Goal: Task Accomplishment & Management: Use online tool/utility

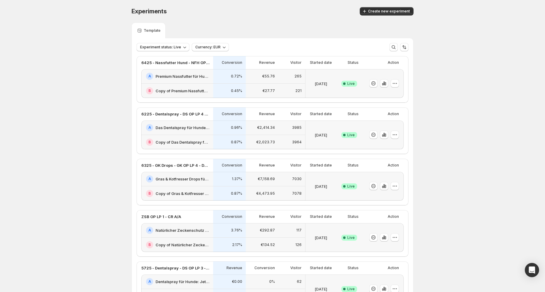
click at [186, 82] on div "A Premium Nassfutter für Hunde: Jetzt Neukunden Deal sichern!" at bounding box center [177, 76] width 72 height 15
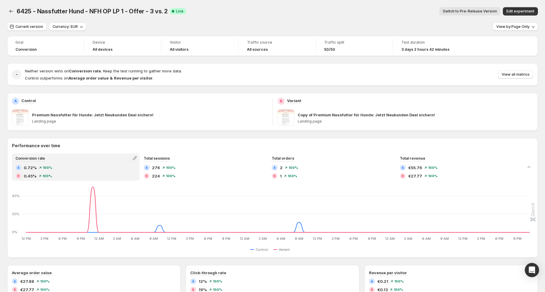
click at [520, 31] on div "View by: Page Only" at bounding box center [515, 27] width 45 height 9
click at [525, 28] on span "View by: Page Only" at bounding box center [513, 26] width 33 height 5
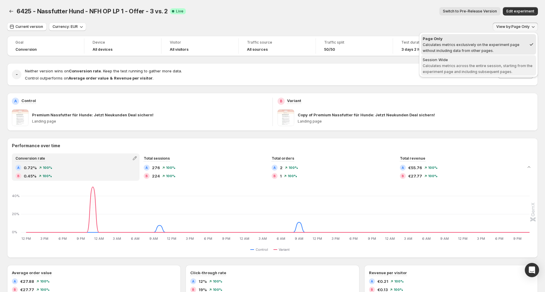
click at [499, 63] on span "Session Wide Calculates metrics across the entire session, starting from the ex…" at bounding box center [479, 65] width 112 height 17
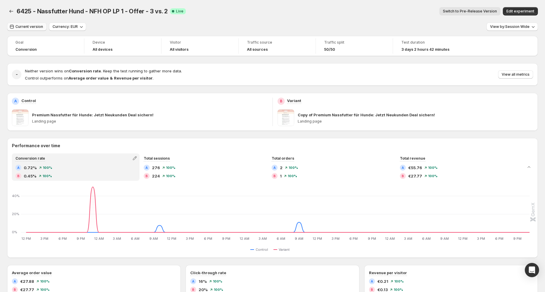
click at [23, 27] on span "Current version" at bounding box center [29, 26] width 28 height 5
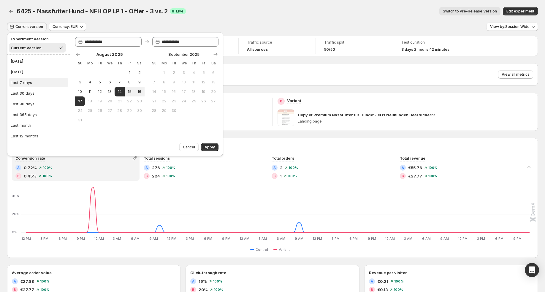
click at [31, 83] on div "Last 7 days" at bounding box center [21, 83] width 21 height 6
type input "**********"
click at [216, 146] on button "Apply" at bounding box center [210, 147] width 18 height 8
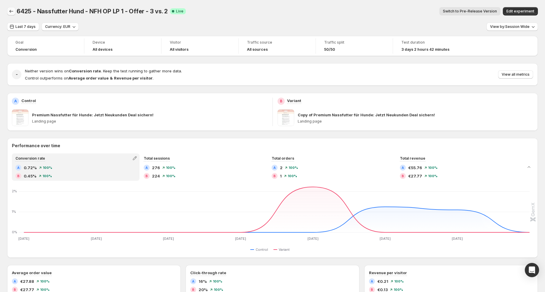
click at [11, 12] on icon "Back" at bounding box center [11, 11] width 6 height 6
